Goal: Task Accomplishment & Management: Manage account settings

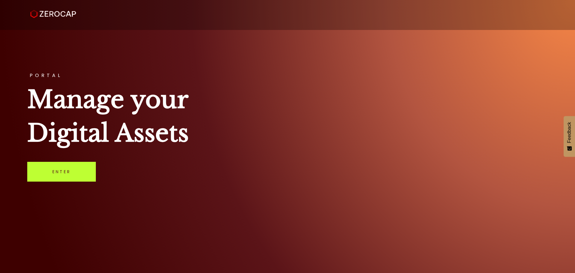
click at [64, 172] on link "Enter" at bounding box center [61, 172] width 69 height 20
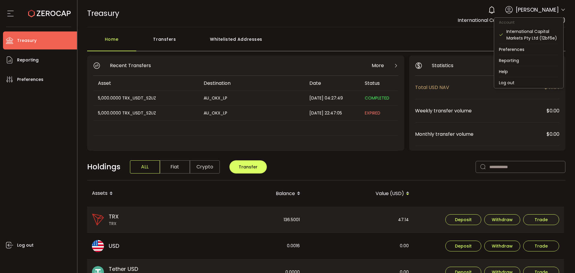
click at [561, 9] on icon at bounding box center [562, 9] width 5 height 5
click at [521, 82] on li "Log out" at bounding box center [528, 82] width 69 height 11
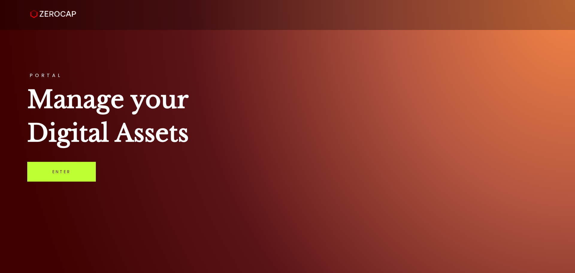
click at [64, 171] on link "Enter" at bounding box center [61, 172] width 69 height 20
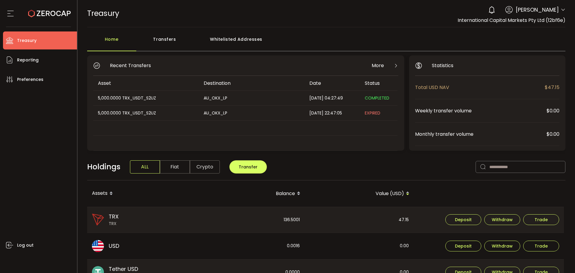
click at [560, 8] on icon at bounding box center [562, 9] width 5 height 5
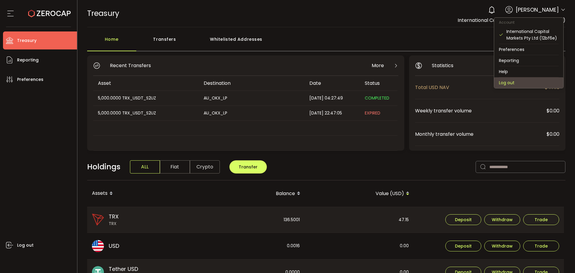
click at [529, 80] on li "Log out" at bounding box center [528, 82] width 69 height 11
